Goal: Information Seeking & Learning: Find specific fact

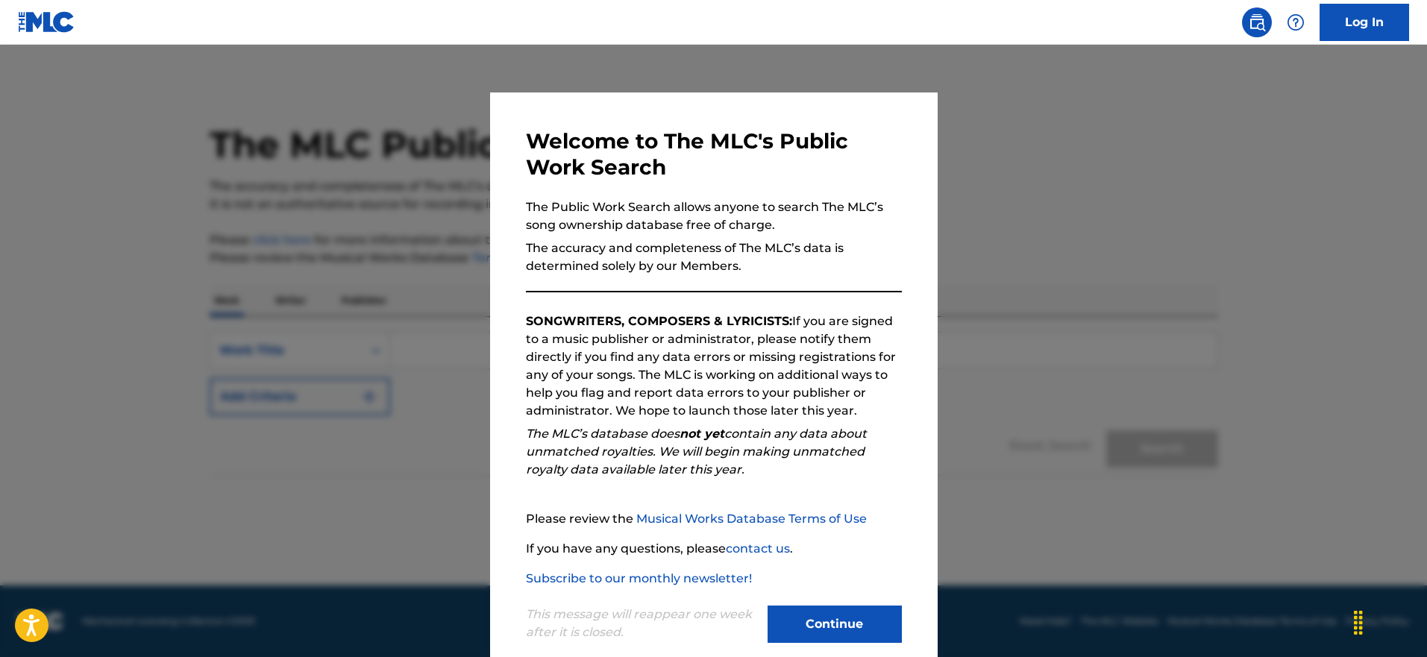
click at [825, 617] on button "Continue" at bounding box center [834, 624] width 134 height 37
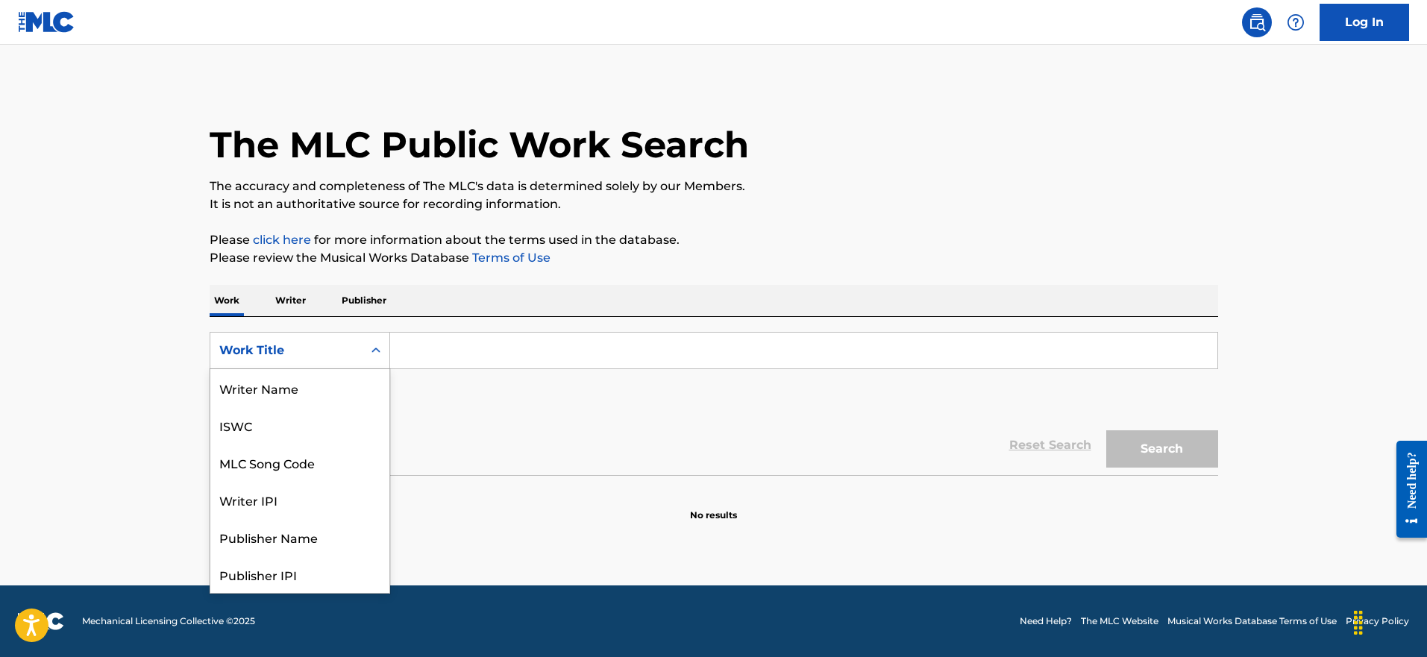
click at [368, 362] on div "Search Form" at bounding box center [375, 350] width 27 height 27
click at [485, 361] on input "Search Form" at bounding box center [803, 351] width 827 height 36
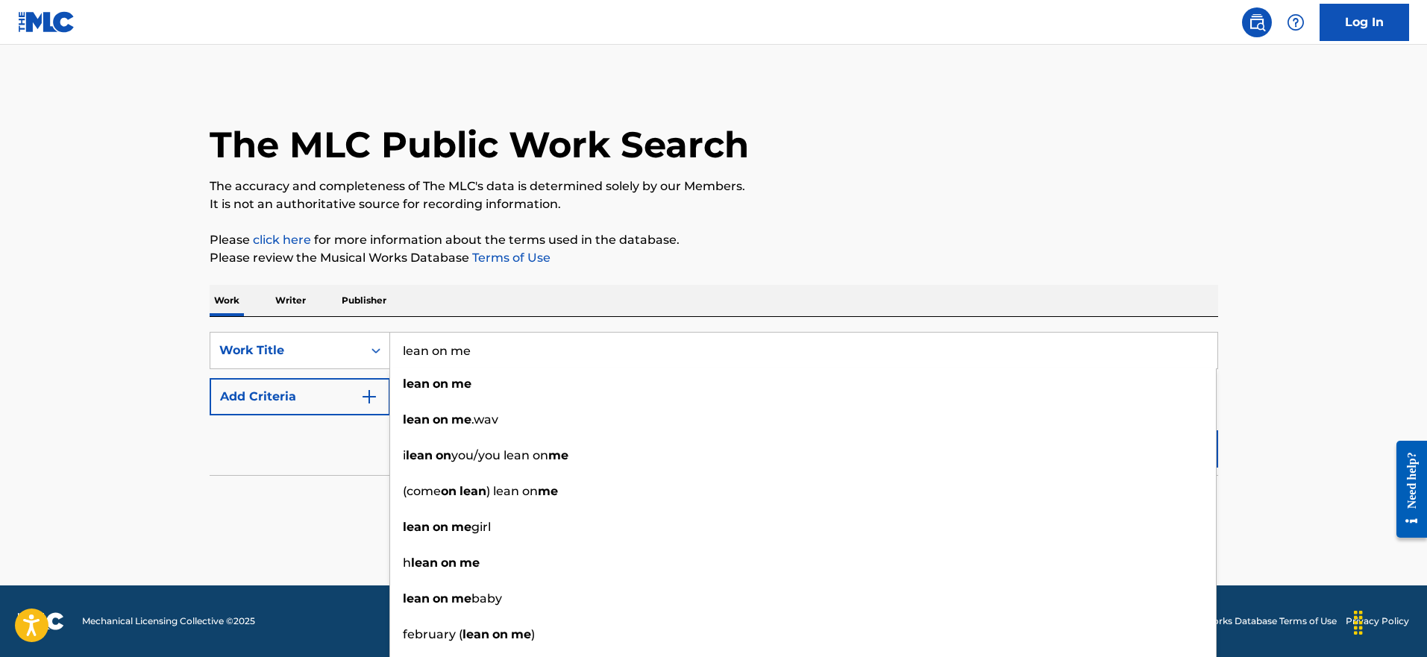
type input "lean on me"
click at [312, 400] on button "Add Criteria" at bounding box center [300, 396] width 180 height 37
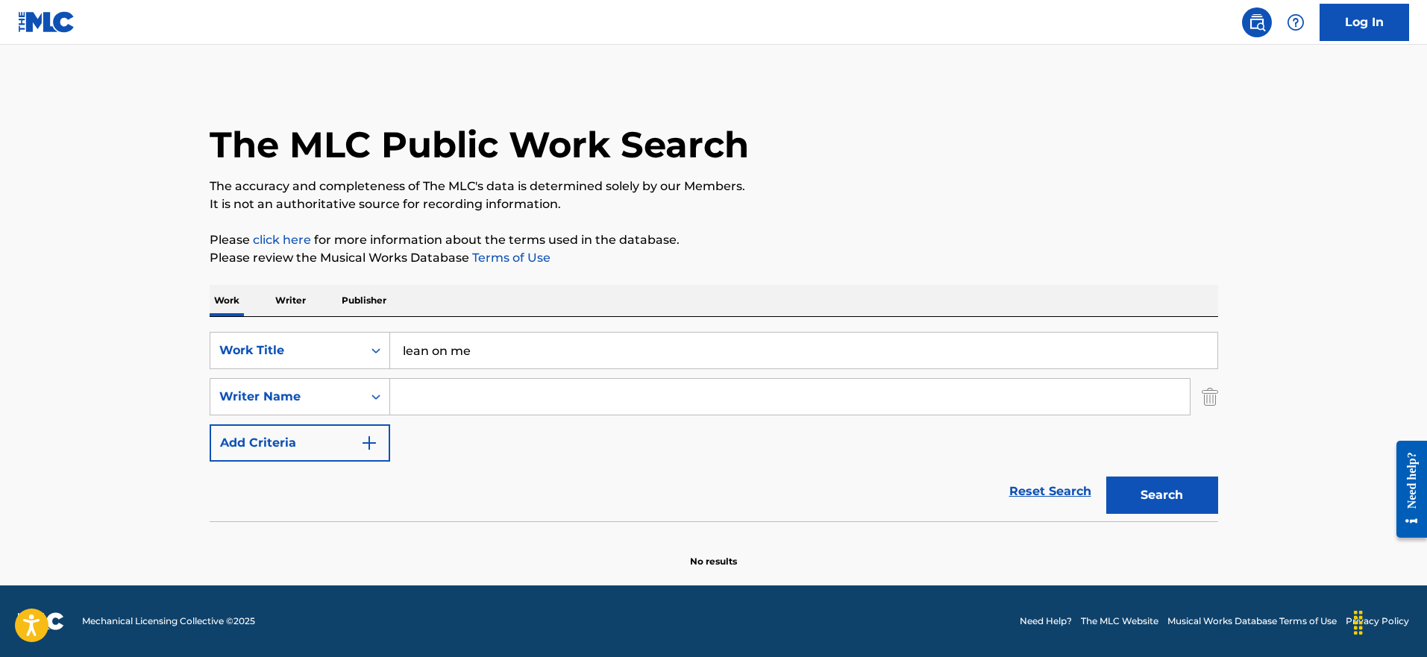
click at [483, 394] on input "Search Form" at bounding box center [790, 397] width 800 height 36
paste input "[PERSON_NAME]"
type input "[PERSON_NAME]"
click at [1110, 476] on div "Search" at bounding box center [1158, 492] width 119 height 60
click at [1137, 491] on button "Search" at bounding box center [1162, 495] width 112 height 37
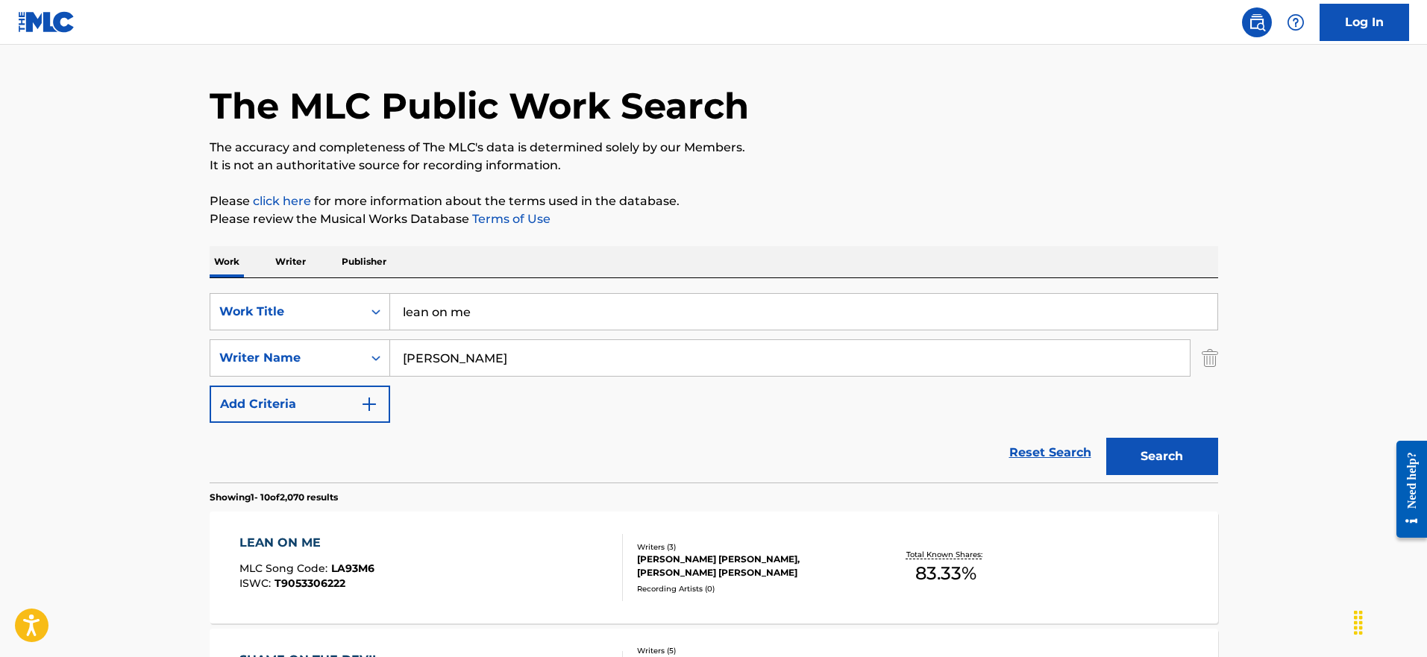
scroll to position [189, 0]
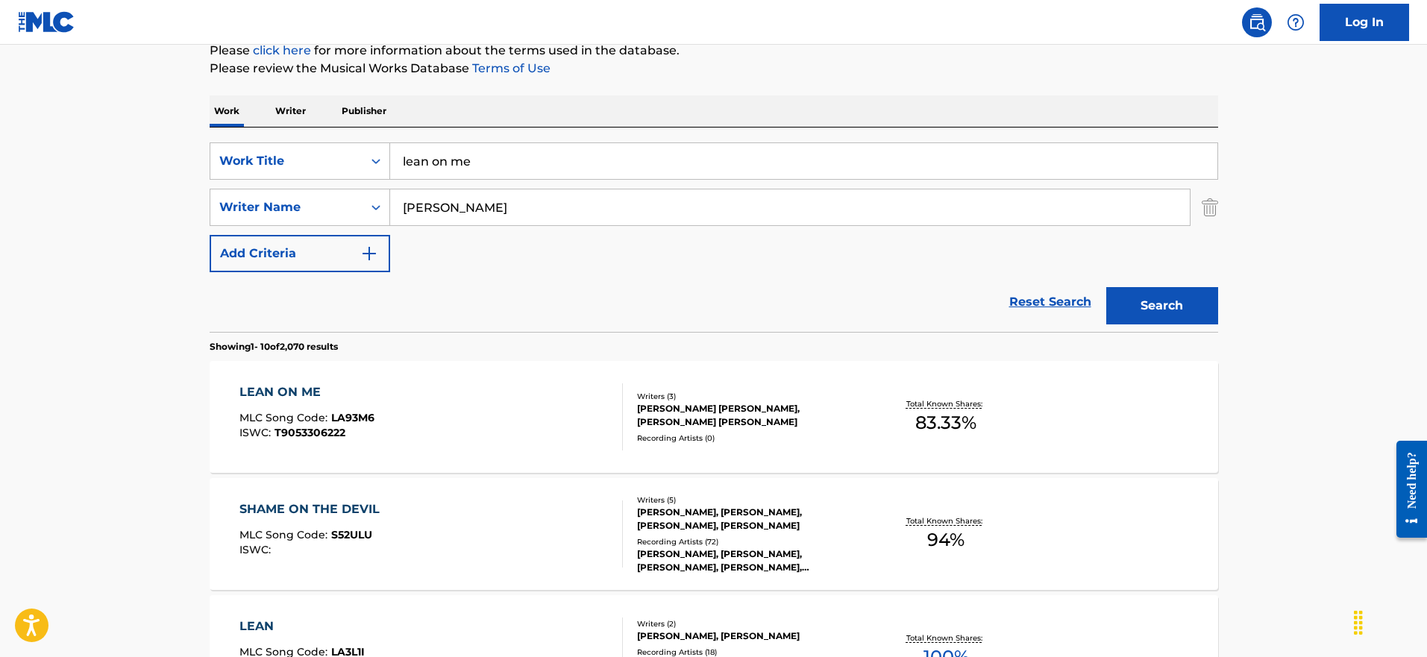
click at [284, 400] on div "LEAN ON ME" at bounding box center [306, 392] width 135 height 18
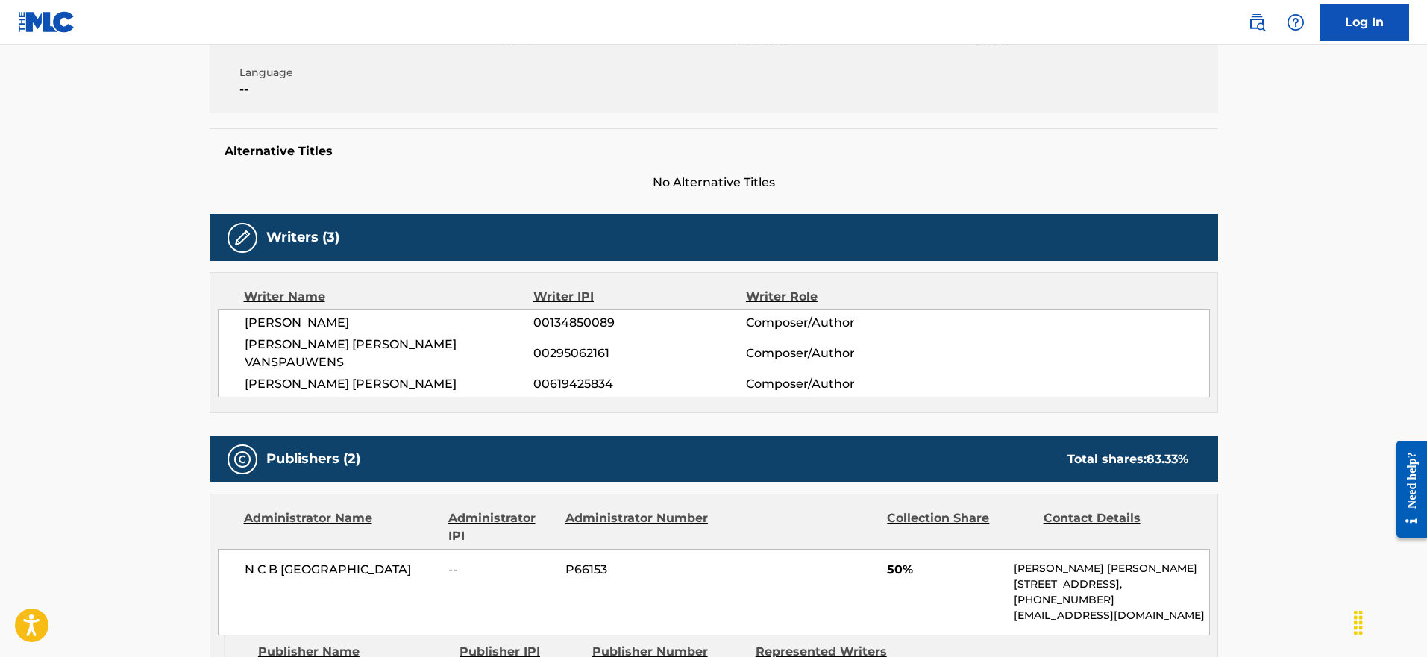
scroll to position [466, 0]
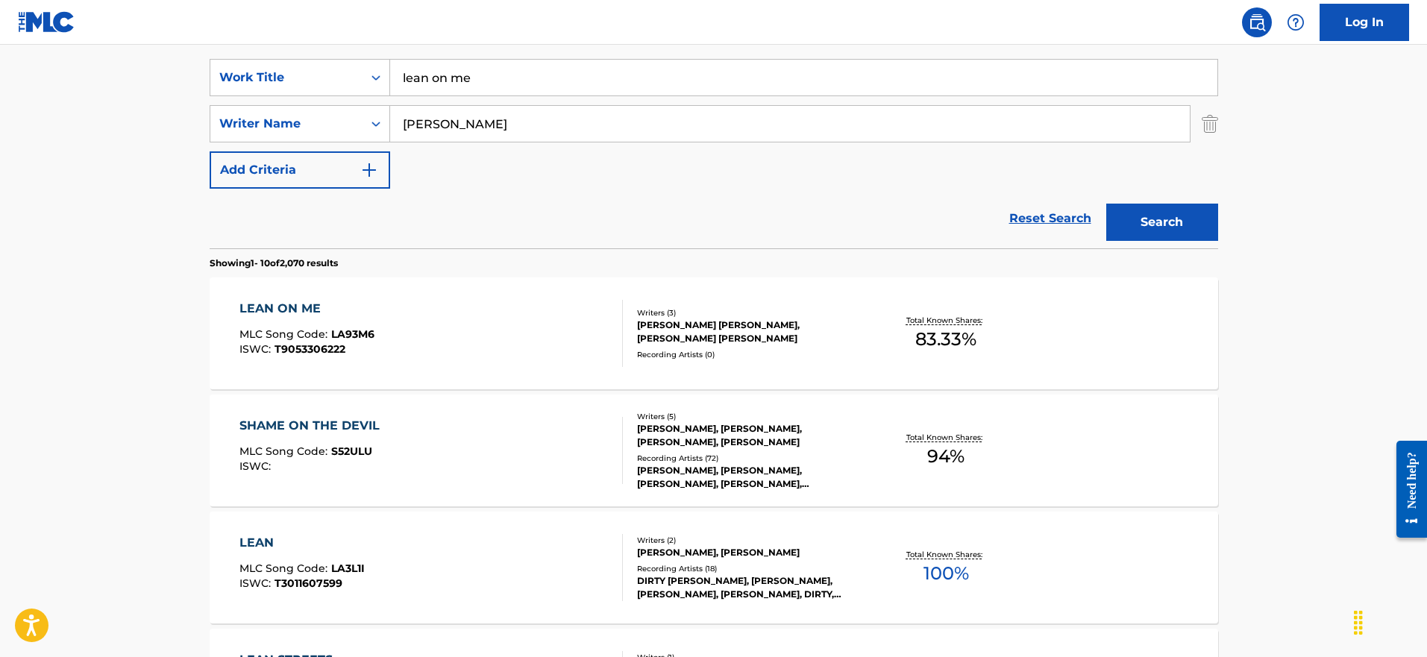
scroll to position [196, 0]
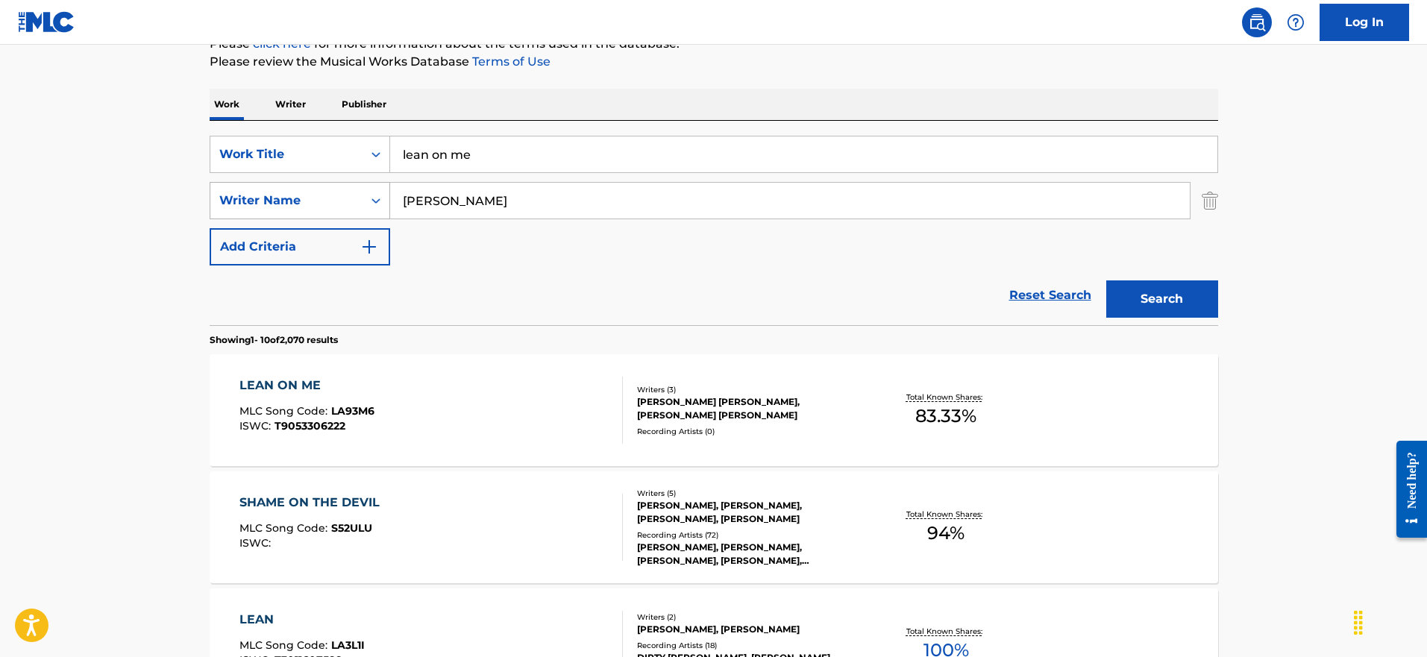
drag, startPoint x: 491, startPoint y: 210, endPoint x: 610, endPoint y: 193, distance: 120.6
click at [277, 198] on div "SearchWithCriteriaf332f9c1-1985-4af4-9283-ba912b679db6 Writer Name [PERSON_NAME]" at bounding box center [714, 200] width 1008 height 37
paste input "[PERSON_NAME] [PERSON_NAME]"
click at [1166, 301] on button "Search" at bounding box center [1162, 298] width 112 height 37
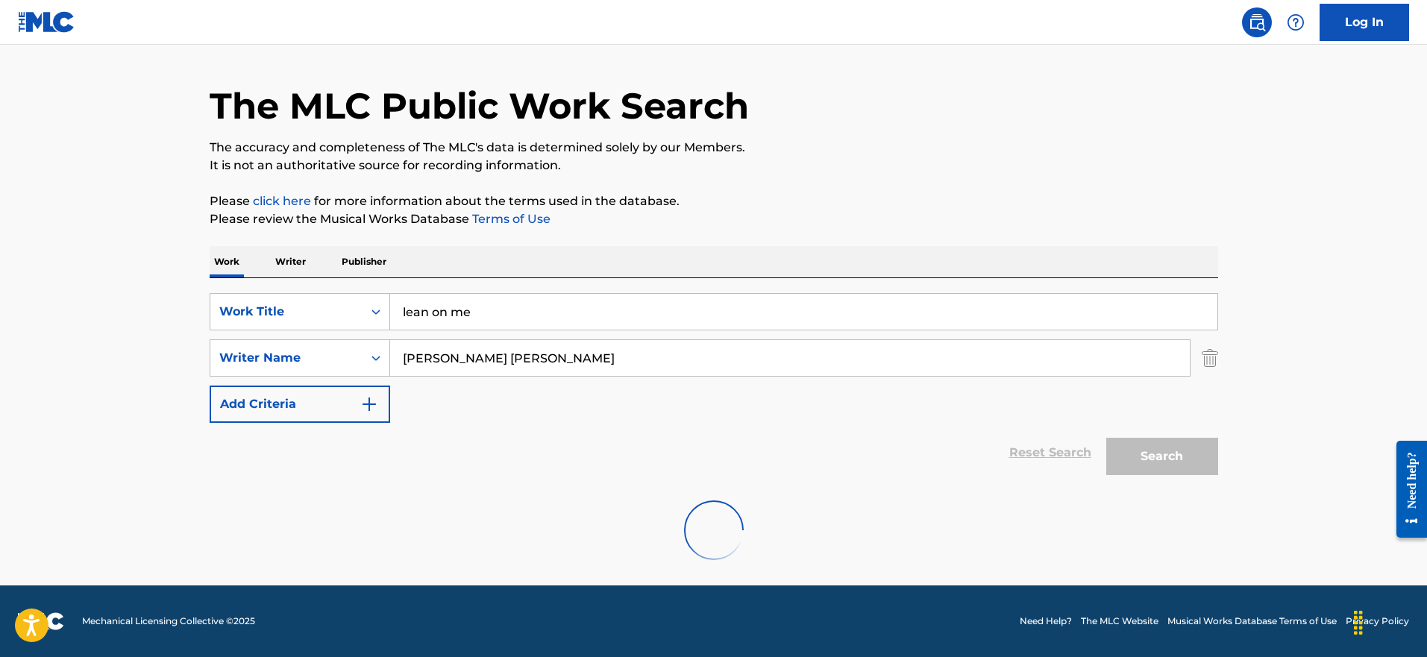
scroll to position [0, 0]
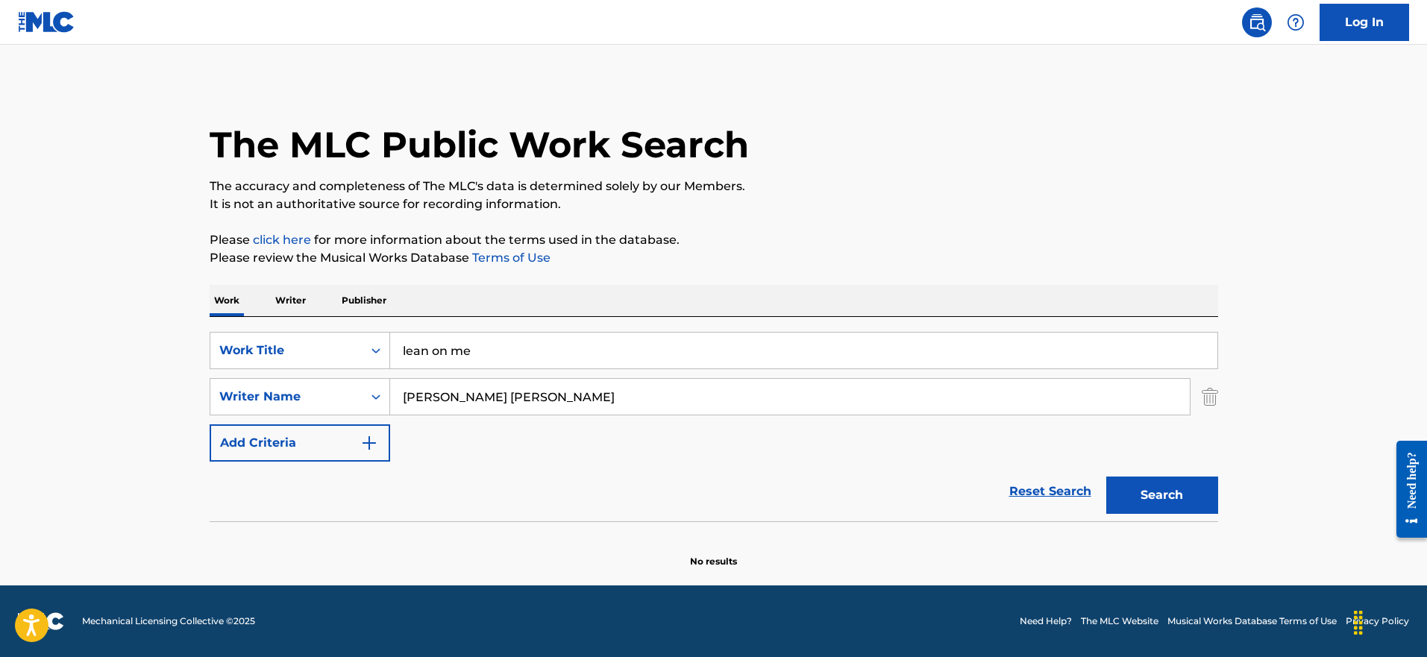
drag, startPoint x: 462, startPoint y: 400, endPoint x: 779, endPoint y: 400, distance: 316.2
click at [779, 400] on input "[PERSON_NAME] [PERSON_NAME]" at bounding box center [790, 397] width 800 height 36
type input "[PERSON_NAME]"
click at [1106, 477] on button "Search" at bounding box center [1162, 495] width 112 height 37
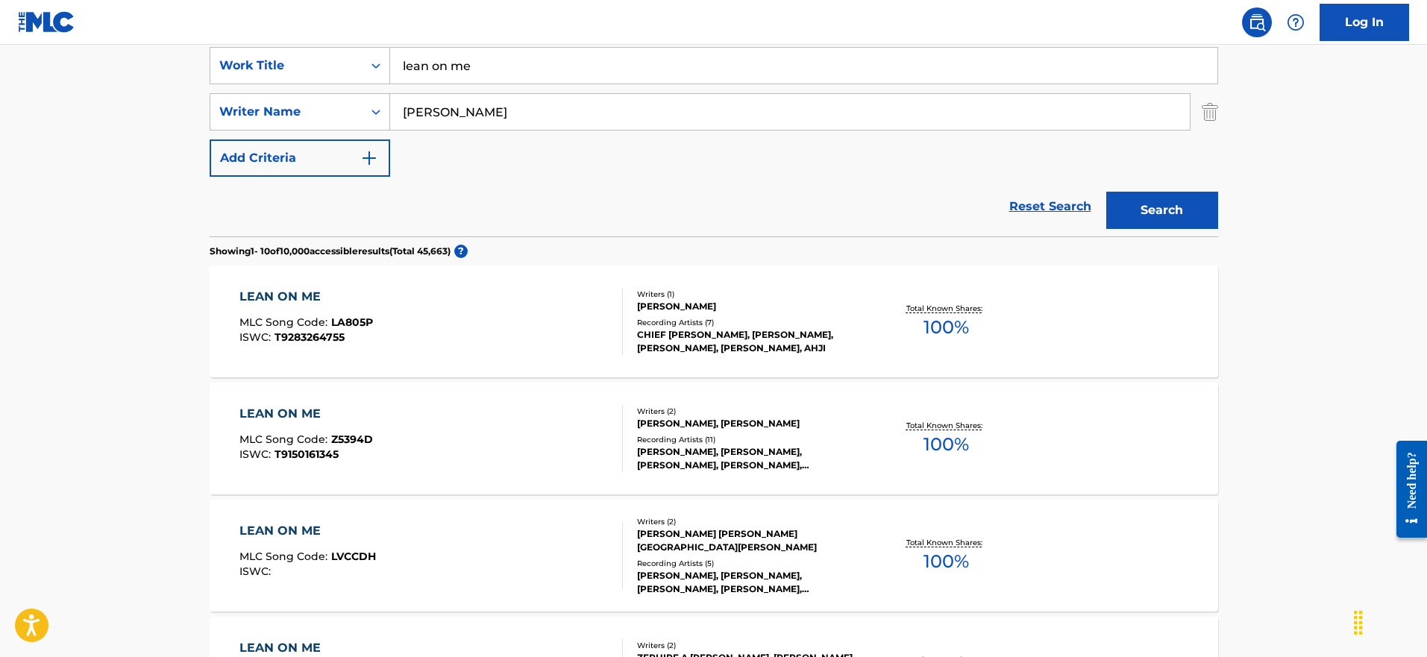
scroll to position [296, 0]
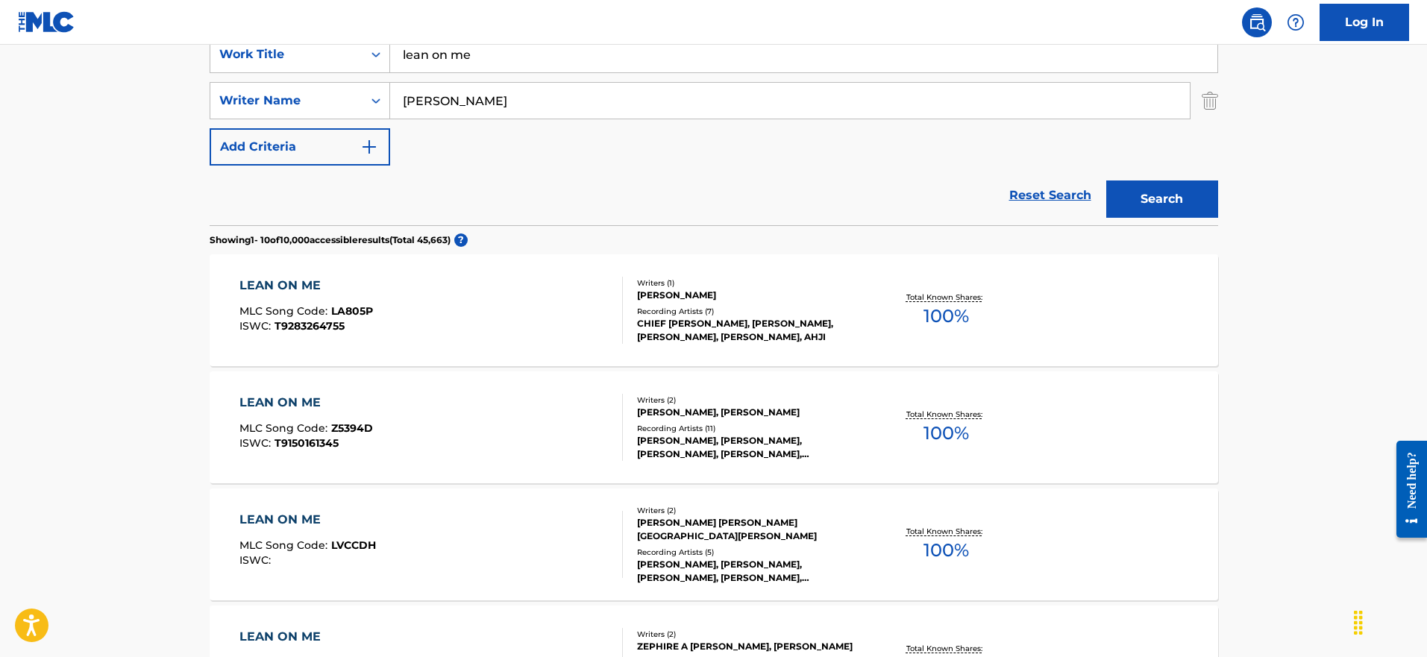
click at [292, 397] on div "LEAN ON ME" at bounding box center [305, 403] width 133 height 18
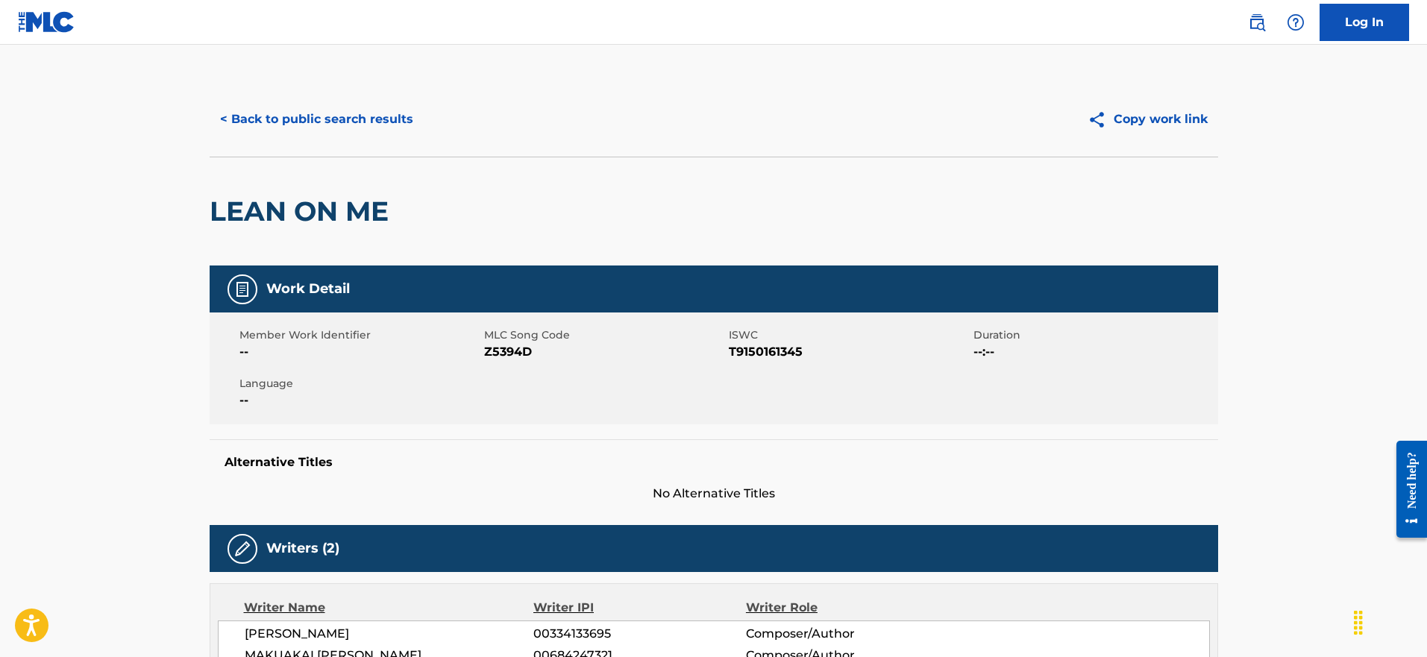
scroll to position [342, 0]
